Goal: Information Seeking & Learning: Learn about a topic

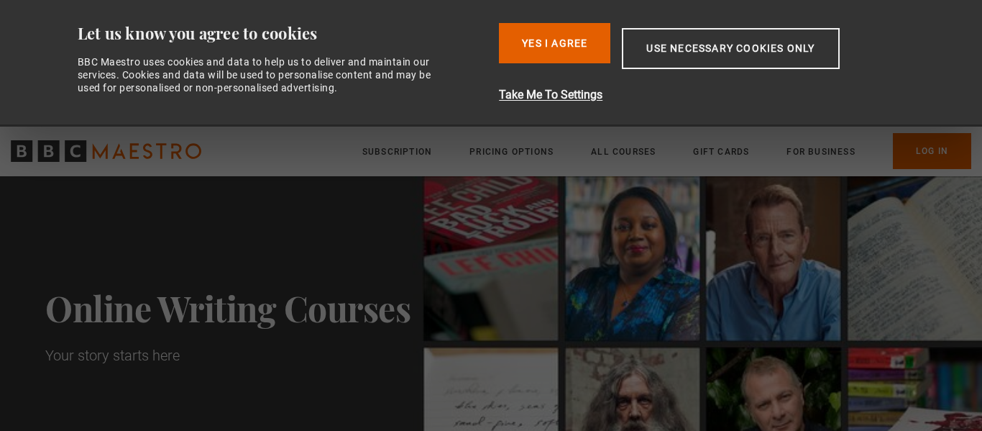
click at [590, 183] on img at bounding box center [491, 326] width 982 height 300
click at [571, 45] on button "Yes I Agree" at bounding box center [554, 43] width 111 height 40
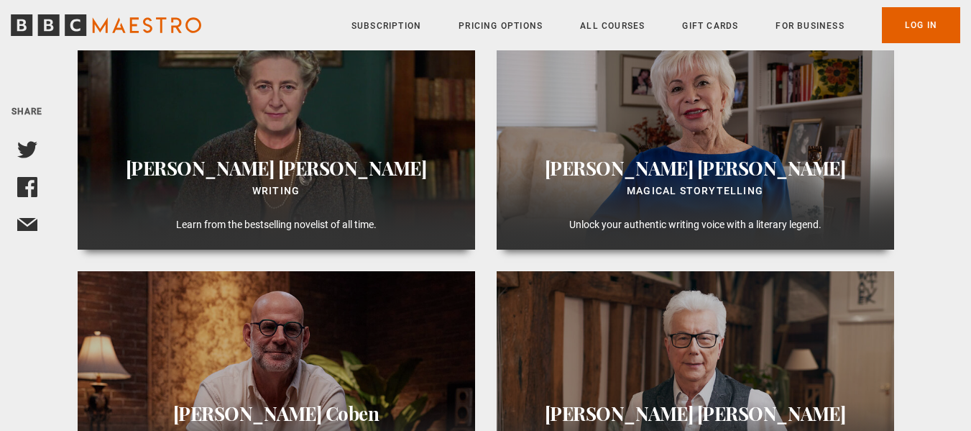
scroll to position [719, 0]
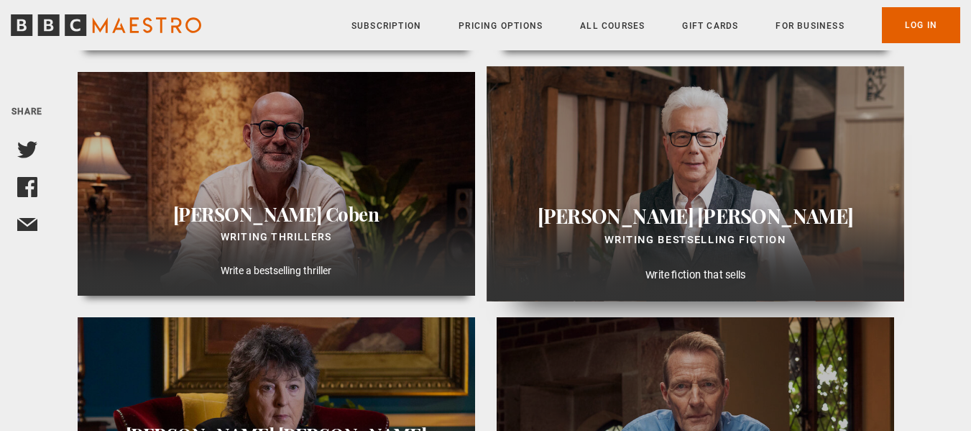
click at [762, 175] on div "Ken Follett Writing Bestselling Fiction Write fiction that sells" at bounding box center [696, 183] width 418 height 235
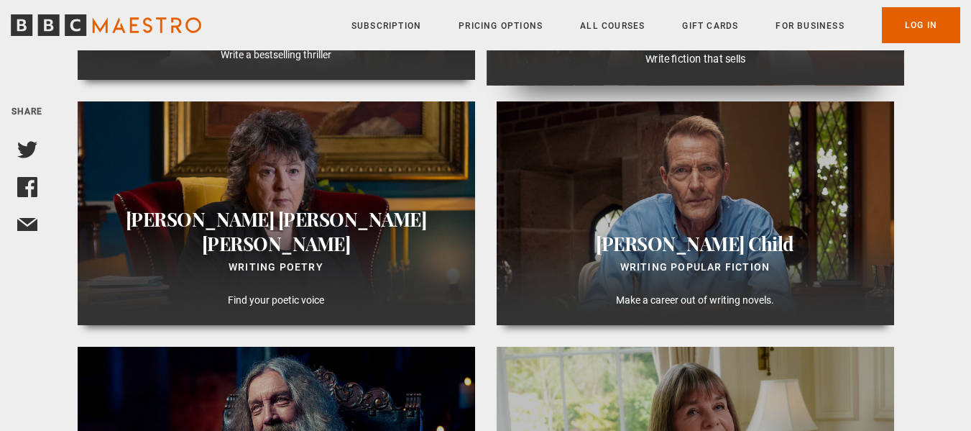
scroll to position [1007, 0]
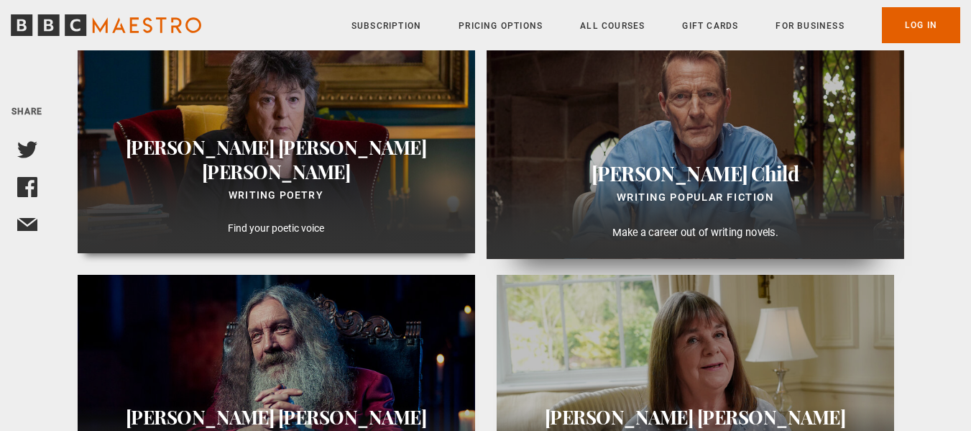
click at [776, 162] on h3 "Lee Child" at bounding box center [694, 172] width 393 height 25
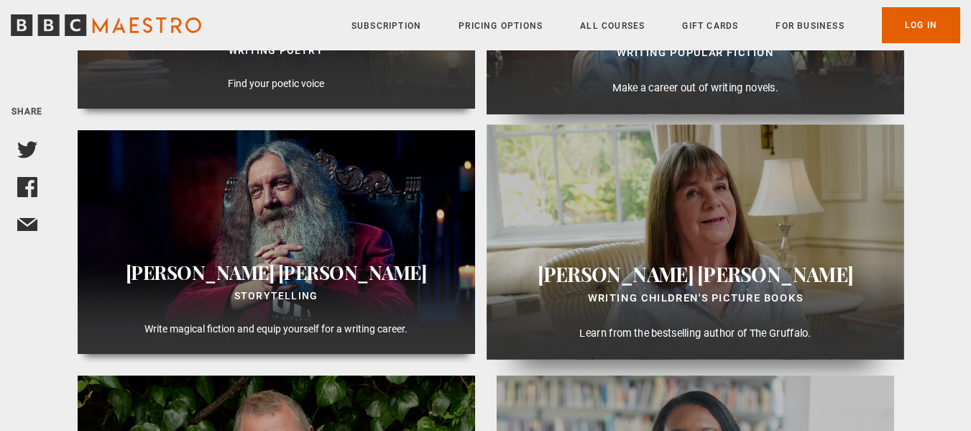
scroll to position [1150, 0]
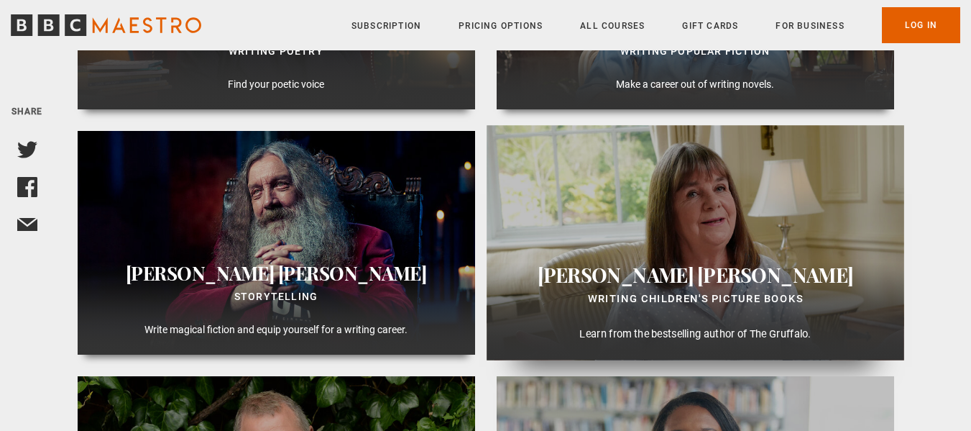
click at [797, 203] on div "Julia Donaldson Writing Children's Picture Books Learn from the bestselling aut…" at bounding box center [696, 243] width 418 height 235
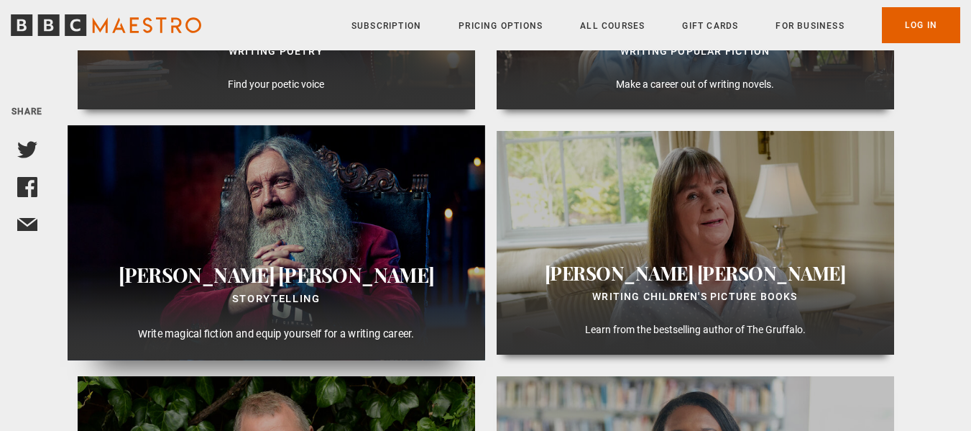
click at [295, 252] on div "Alan Moore Storytelling Write magical fiction and equip yourself for a writing …" at bounding box center [277, 243] width 418 height 235
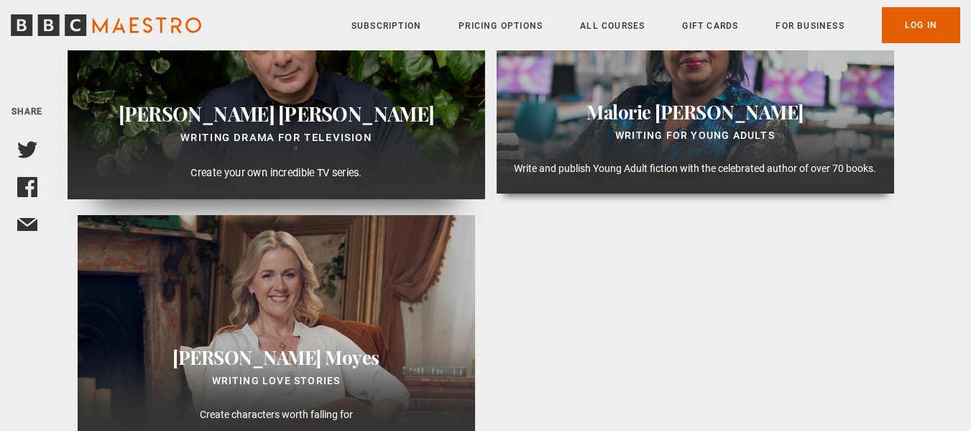
scroll to position [1582, 0]
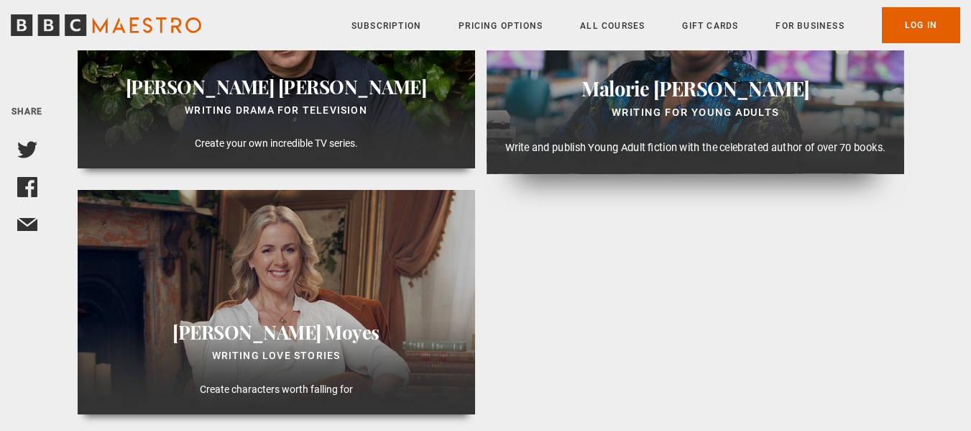
click at [600, 129] on div "Malorie Blackman Writing for Young Adults Write and publish Young Adult fiction…" at bounding box center [696, 124] width 418 height 98
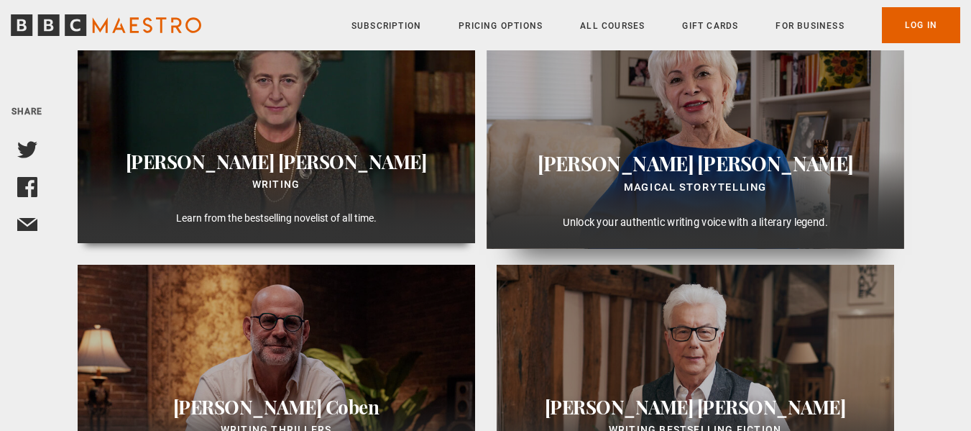
scroll to position [288, 0]
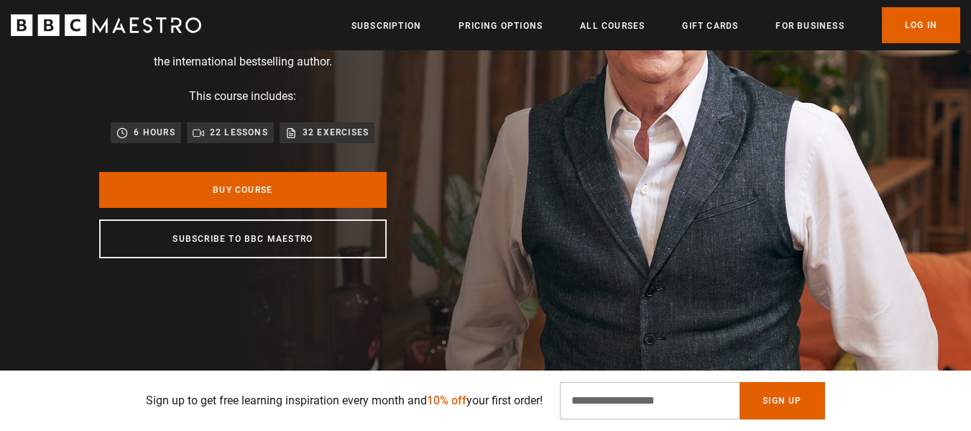
scroll to position [216, 0]
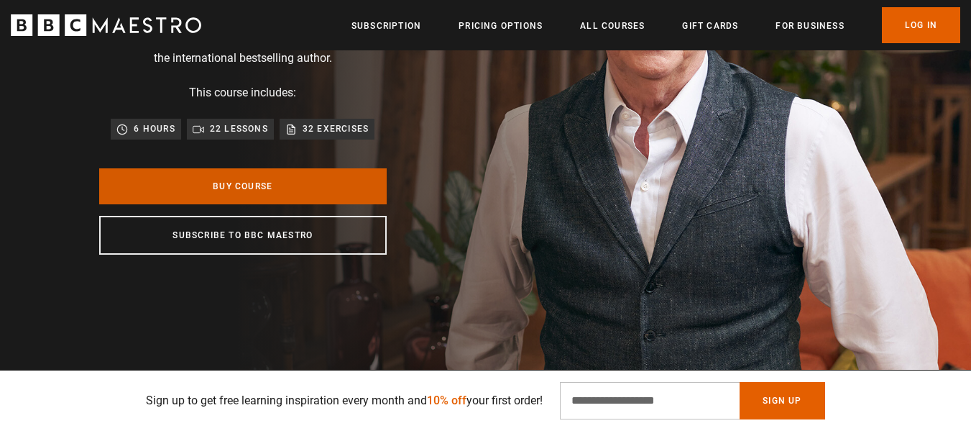
click at [344, 182] on link "Buy Course" at bounding box center [243, 186] width 288 height 36
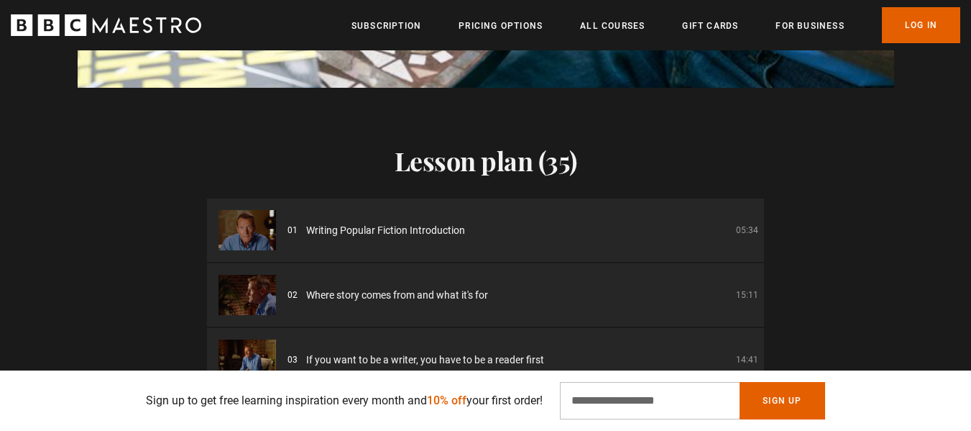
scroll to position [0, 753]
click at [866, 178] on div "Lesson plan (35) 01 Writing Popular Fiction Introduction 05:34 02 Where story c…" at bounding box center [485, 316] width 971 height 456
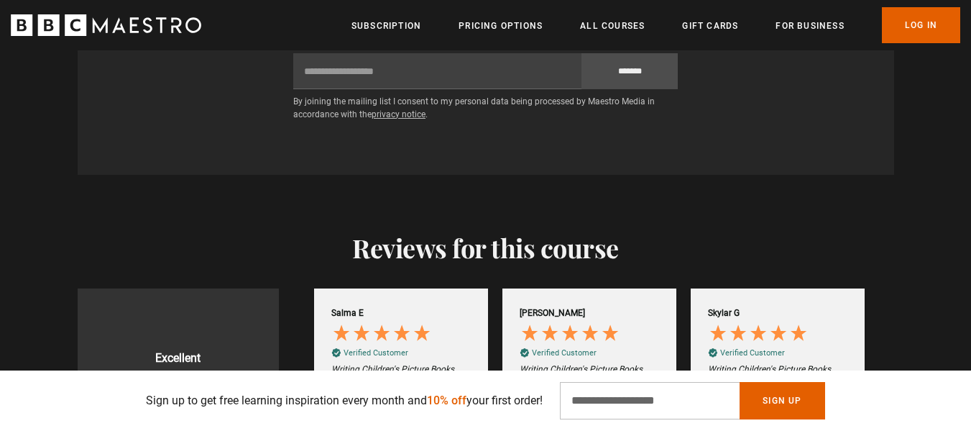
scroll to position [2732, 0]
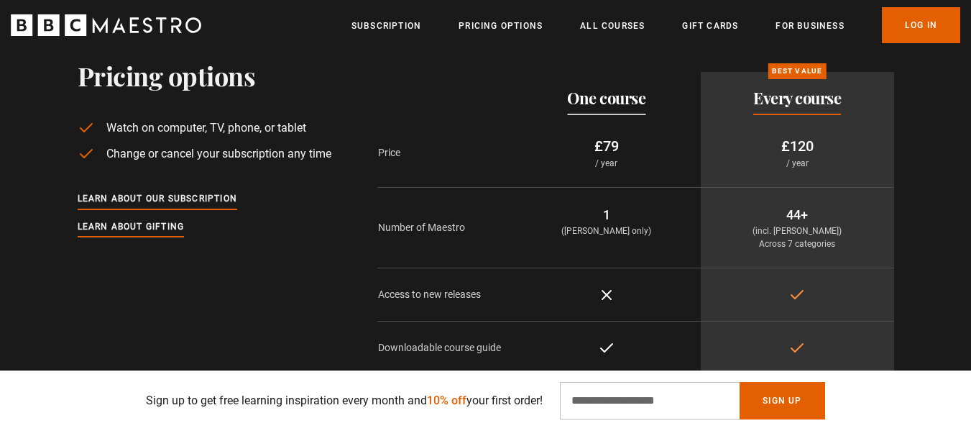
scroll to position [0, 753]
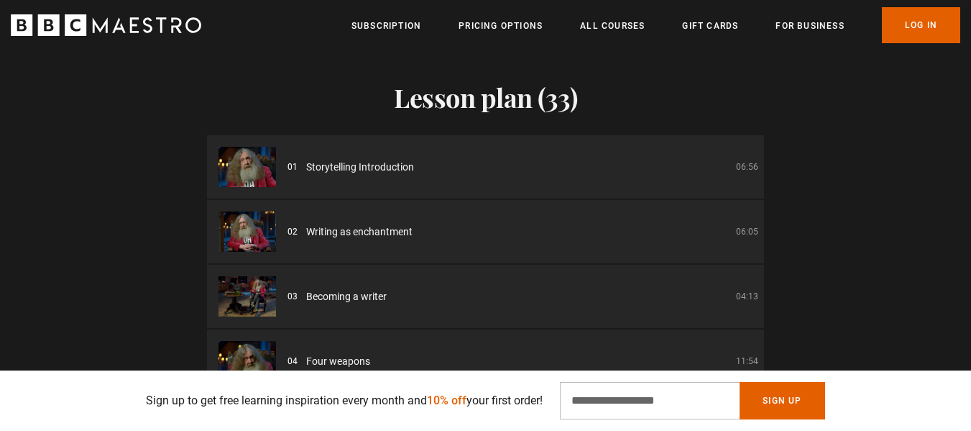
scroll to position [0, 377]
drag, startPoint x: 871, startPoint y: 182, endPoint x: 794, endPoint y: 2, distance: 195.2
click at [871, 182] on div "Lesson plan (33) 01 Storytelling Introduction 06:56 02 Writing as enchantment 0…" at bounding box center [485, 252] width 971 height 456
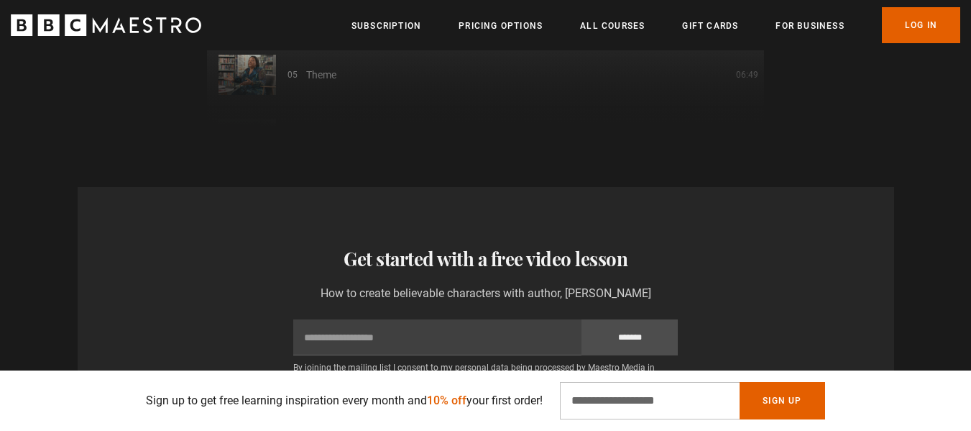
scroll to position [0, 377]
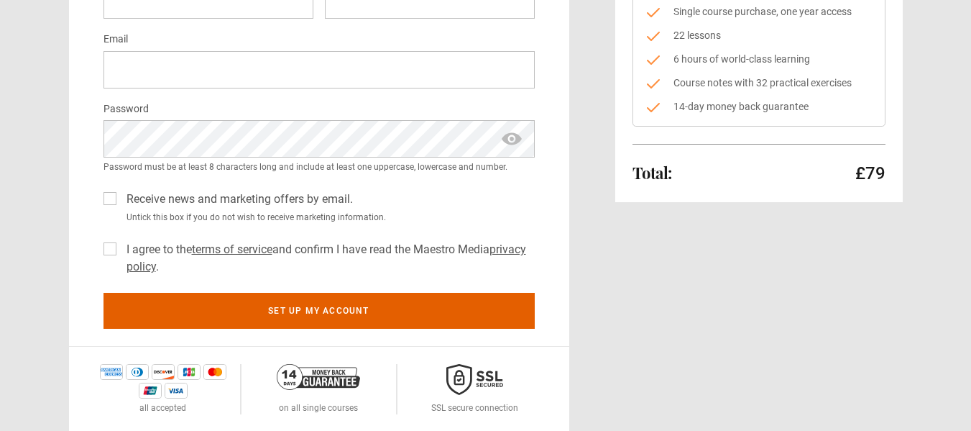
scroll to position [144, 0]
